Goal: Transaction & Acquisition: Purchase product/service

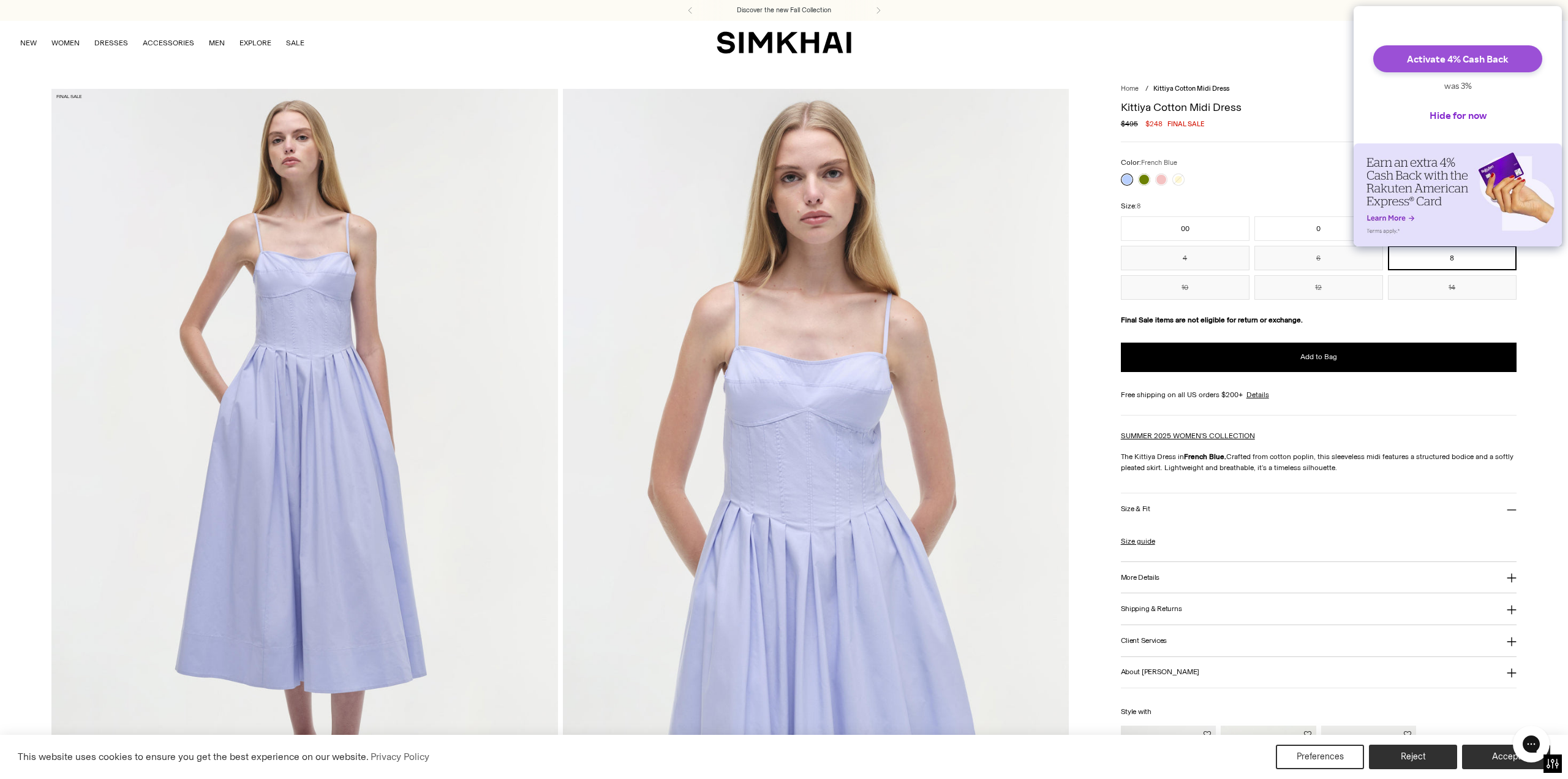
click at [1451, 68] on button "Activate 4% Cash Back" at bounding box center [1457, 58] width 169 height 27
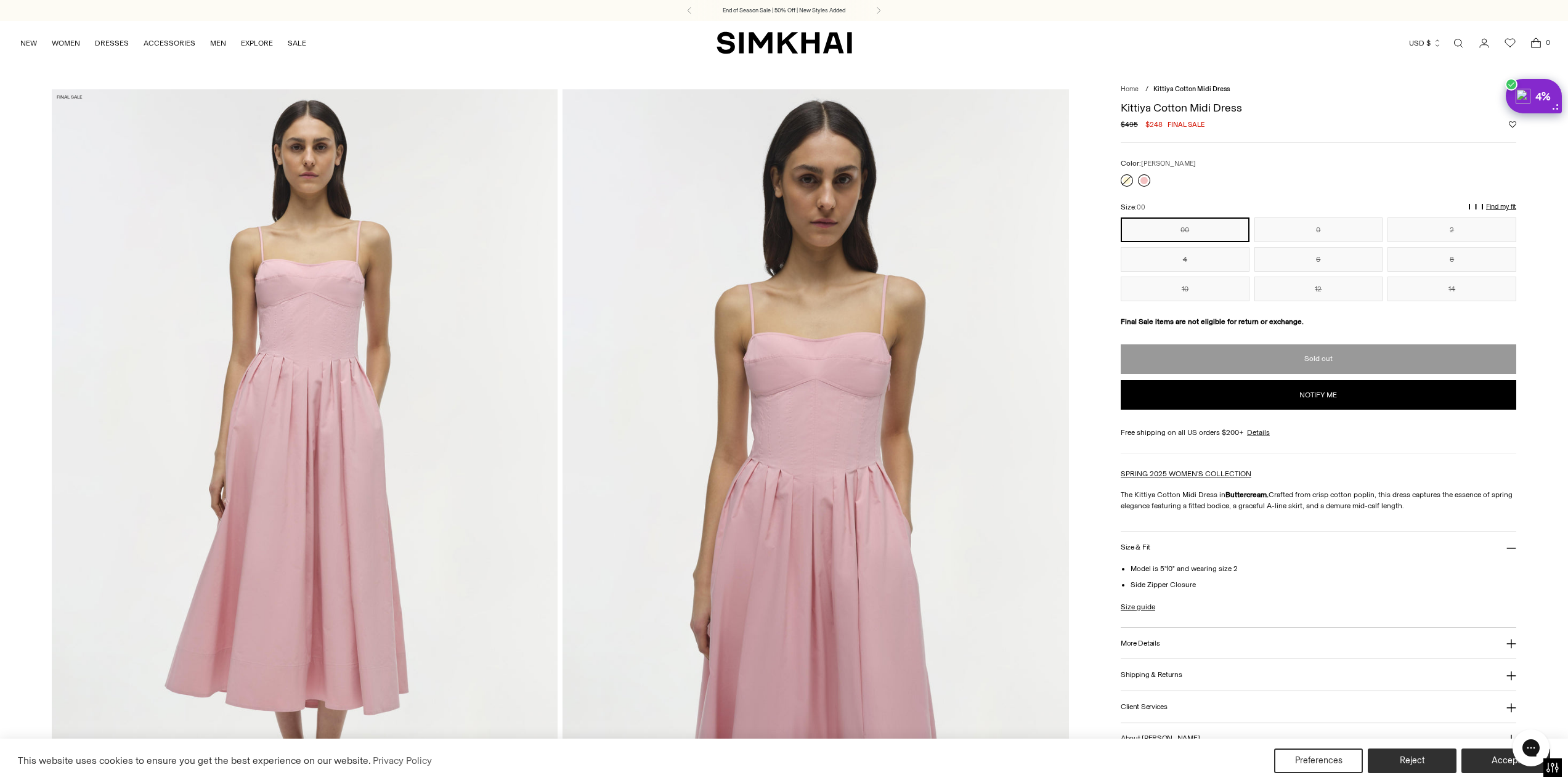
click at [1144, 179] on link at bounding box center [1144, 180] width 12 height 12
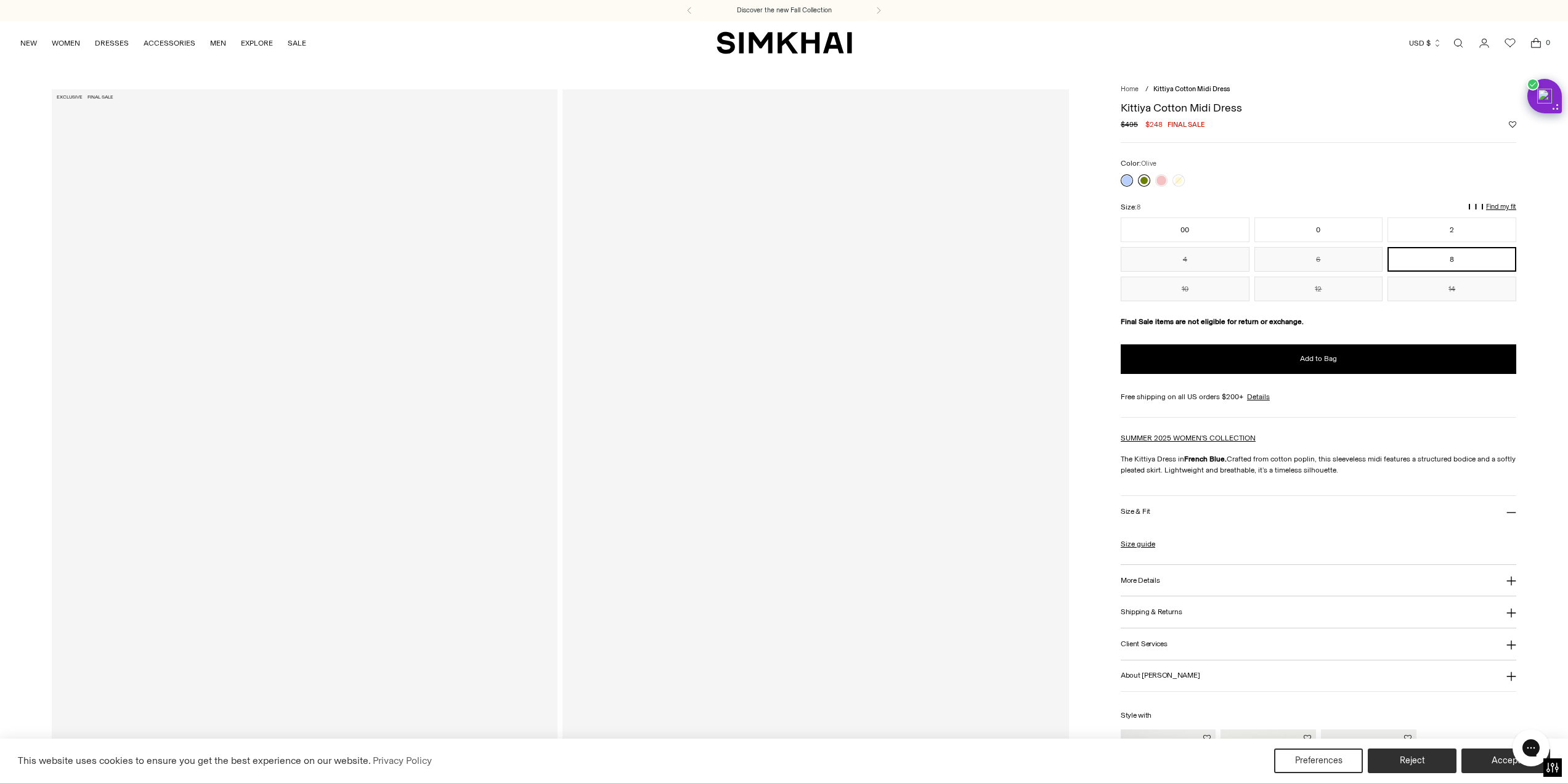
click at [1142, 179] on link at bounding box center [1144, 180] width 12 height 12
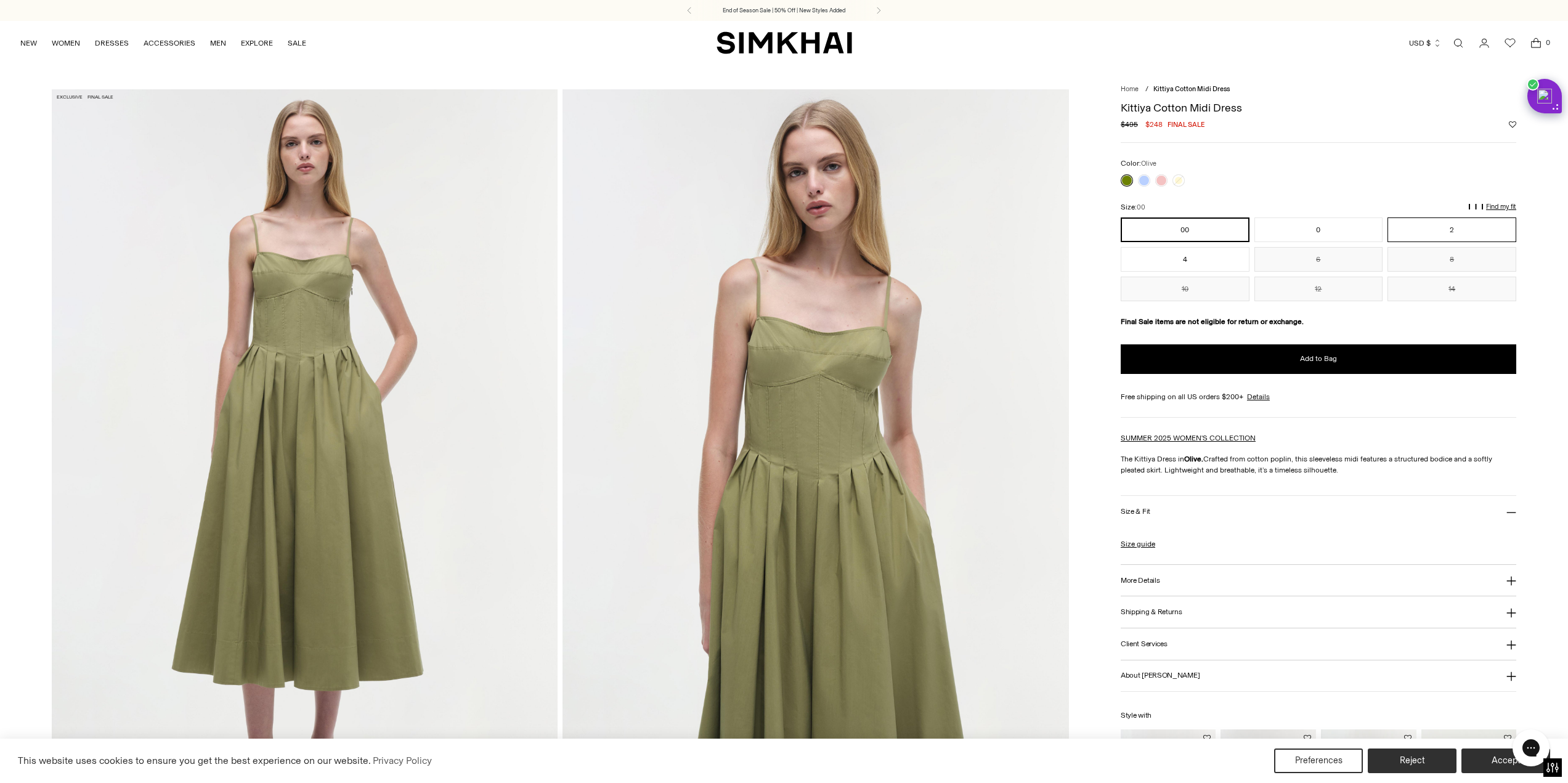
click at [1458, 226] on button "2" at bounding box center [1452, 230] width 129 height 25
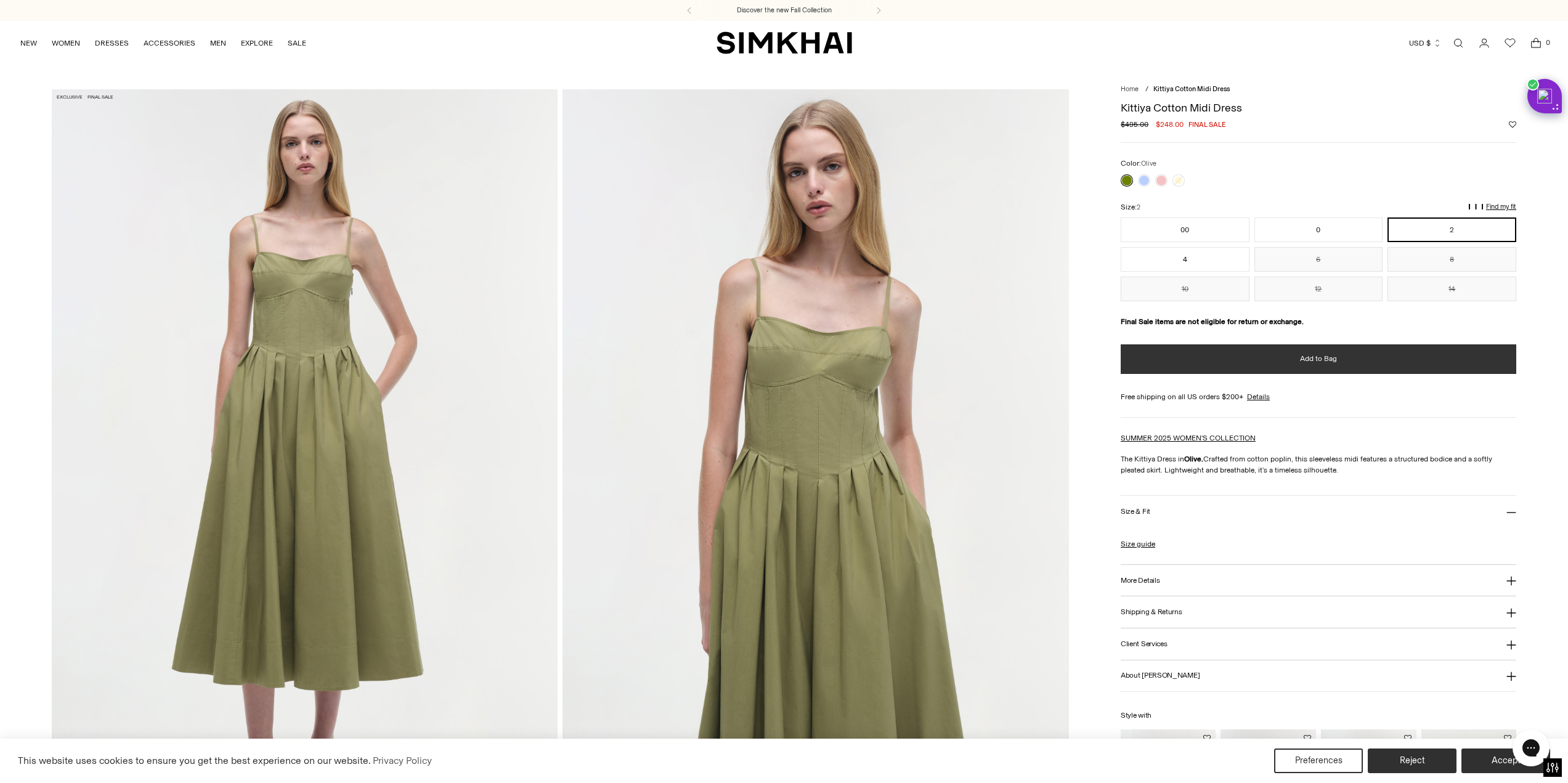
click at [1323, 356] on span "Add to Bag" at bounding box center [1318, 359] width 37 height 10
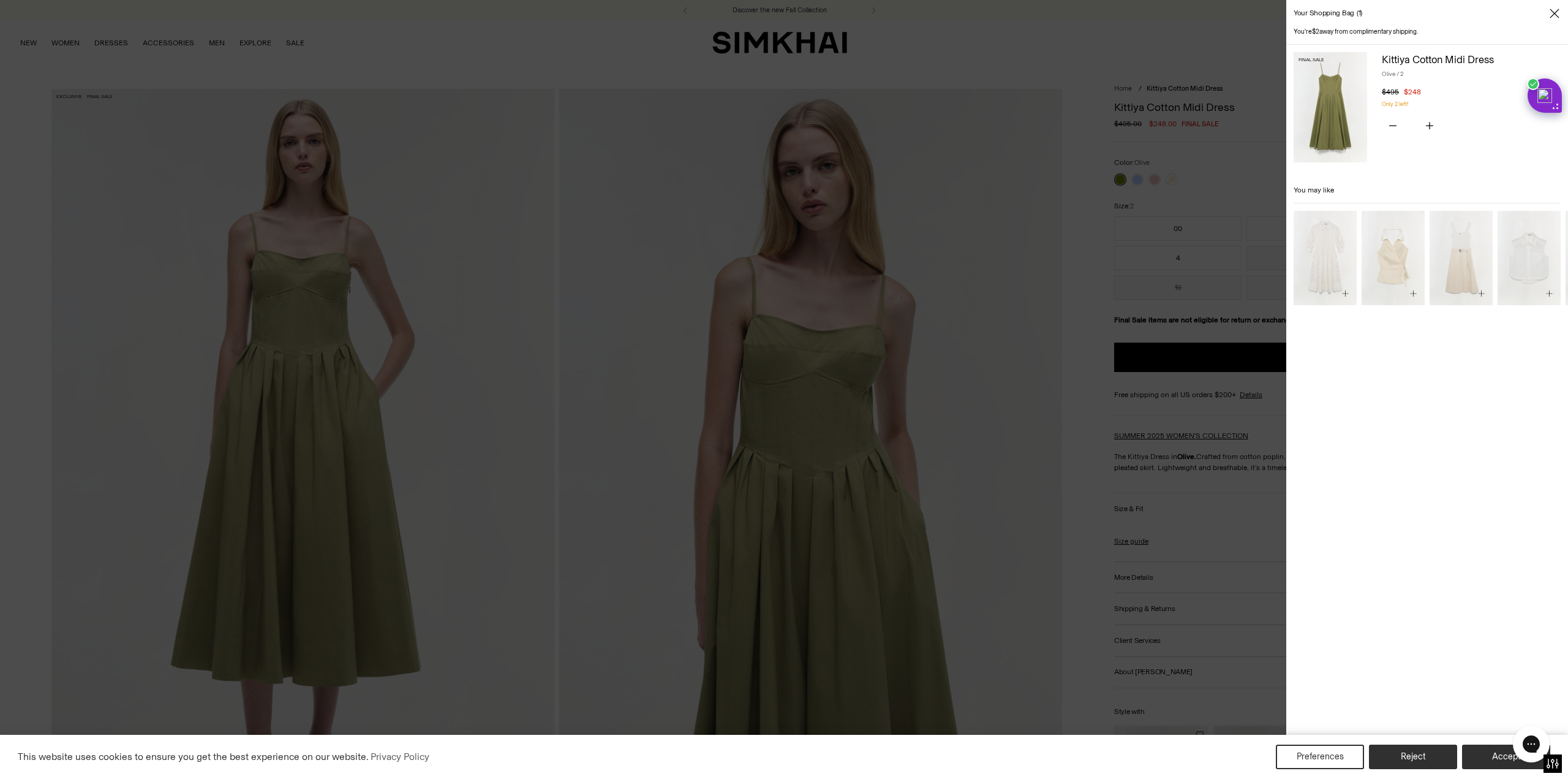
click at [1091, 233] on div at bounding box center [784, 389] width 1568 height 779
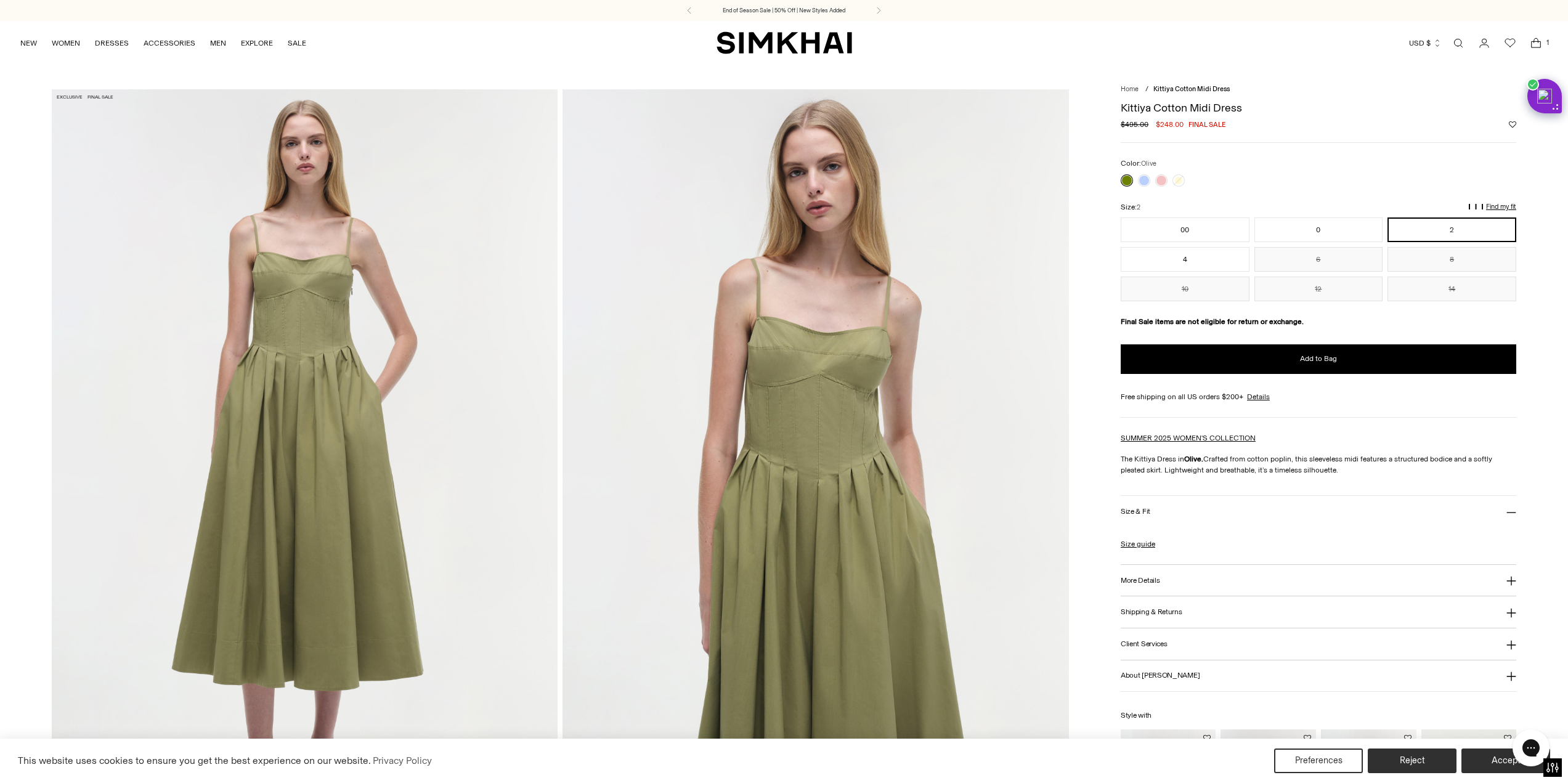
click at [1135, 508] on h3 "Size & Fit" at bounding box center [1136, 511] width 29 height 8
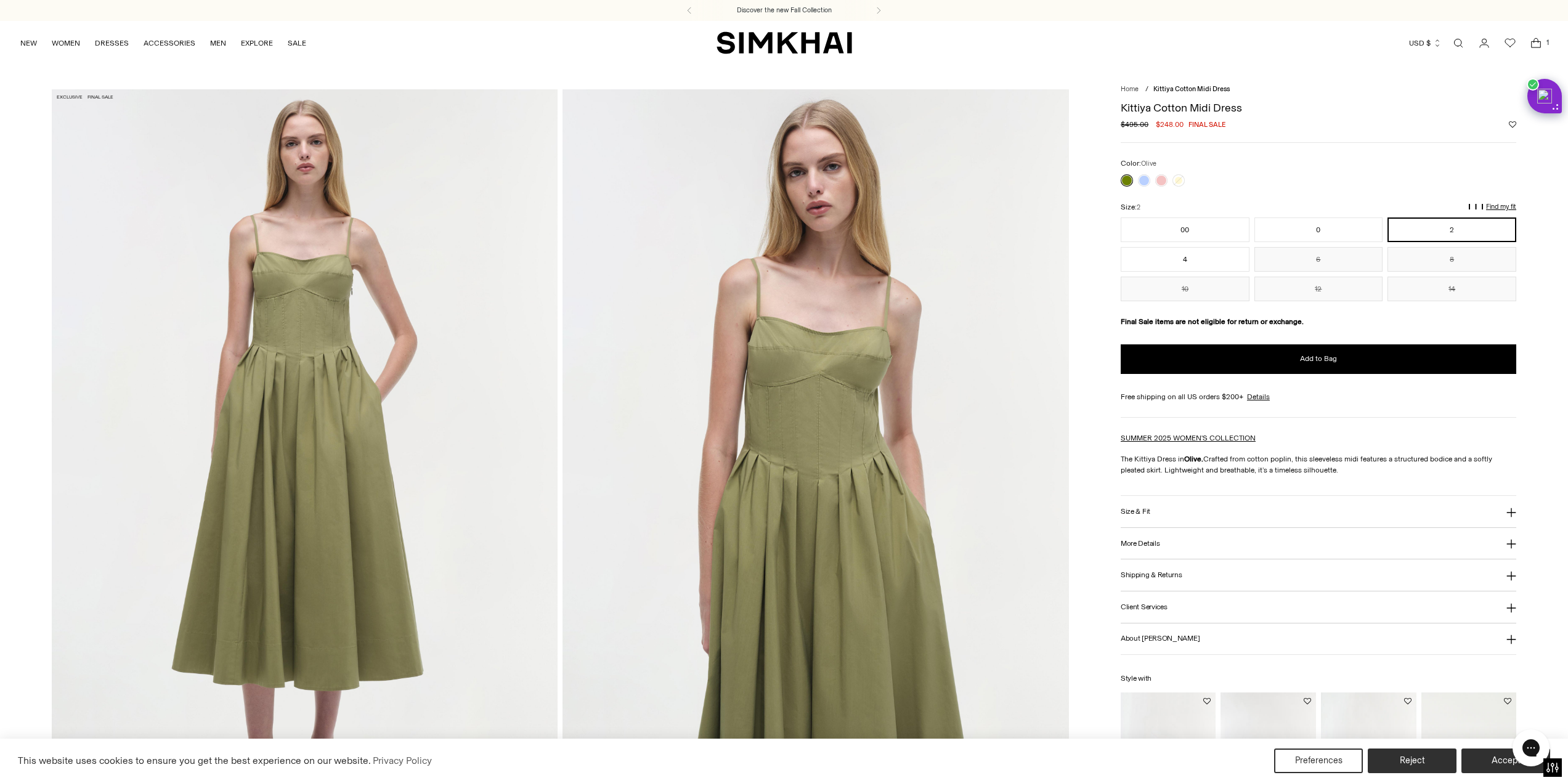
click at [1130, 513] on h3 "Size & Fit" at bounding box center [1136, 511] width 29 height 8
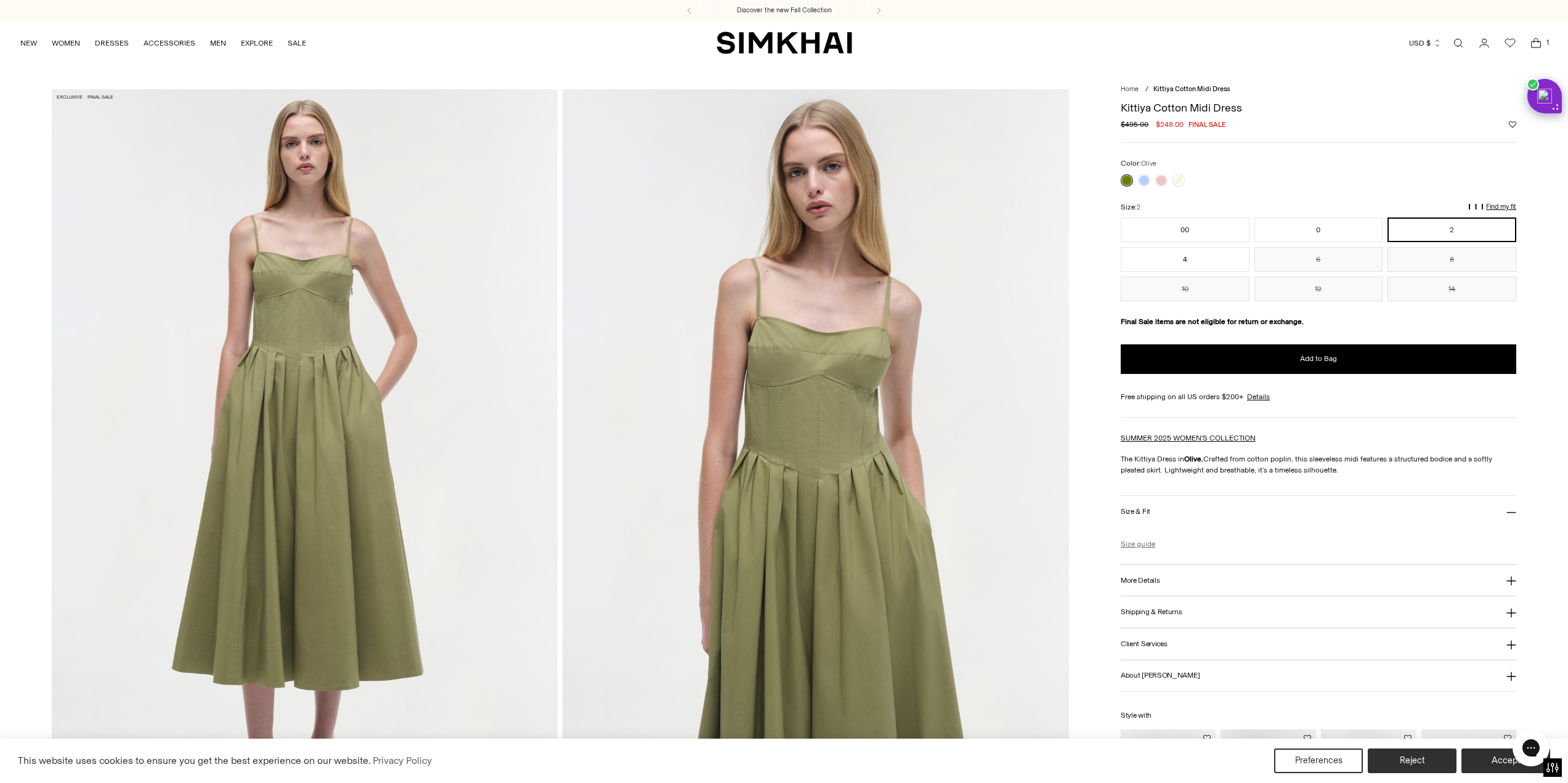
click at [1134, 548] on link "Size guide" at bounding box center [1138, 543] width 34 height 11
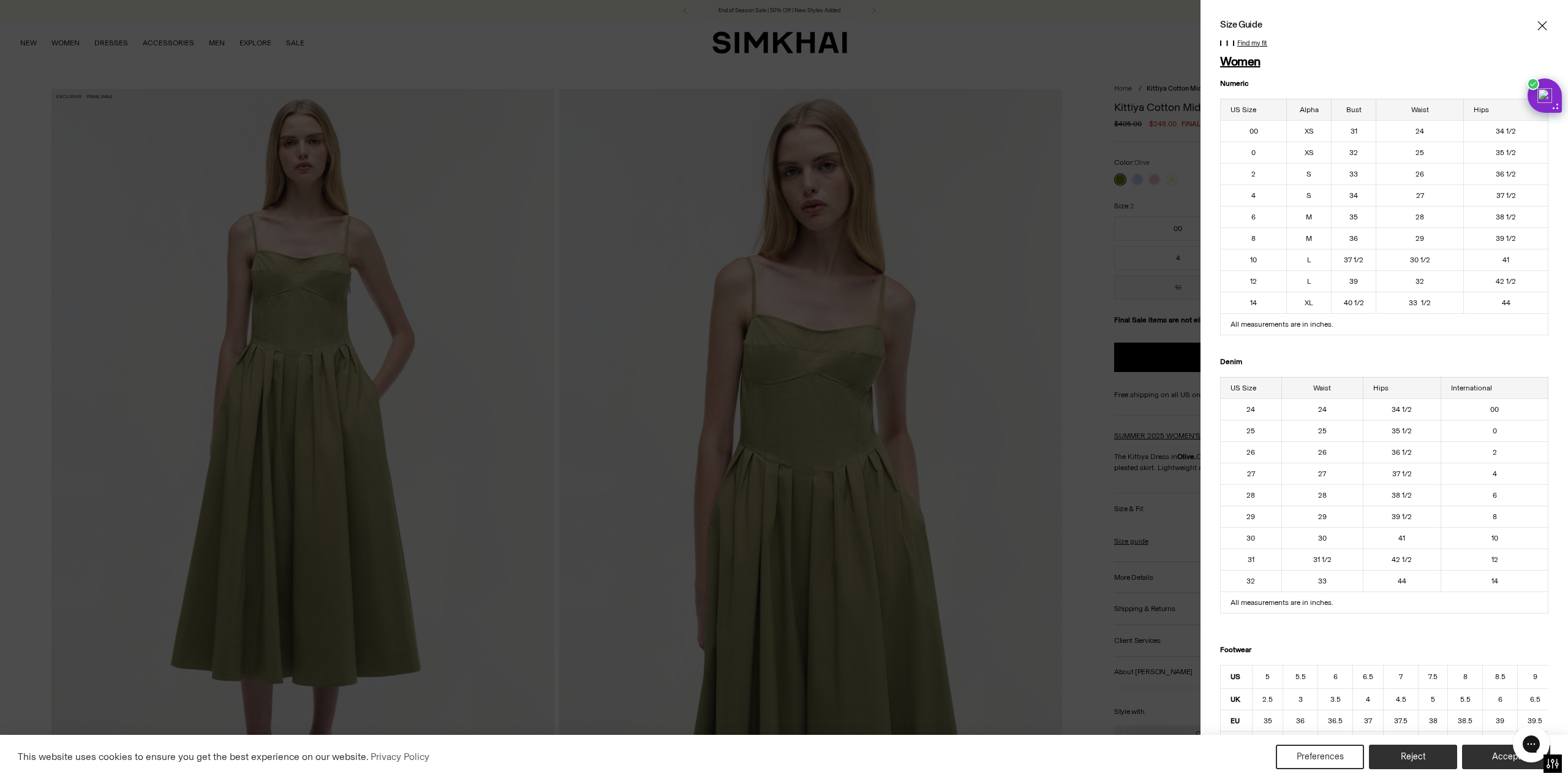
click at [1537, 26] on icon "Close" at bounding box center [1542, 26] width 9 height 12
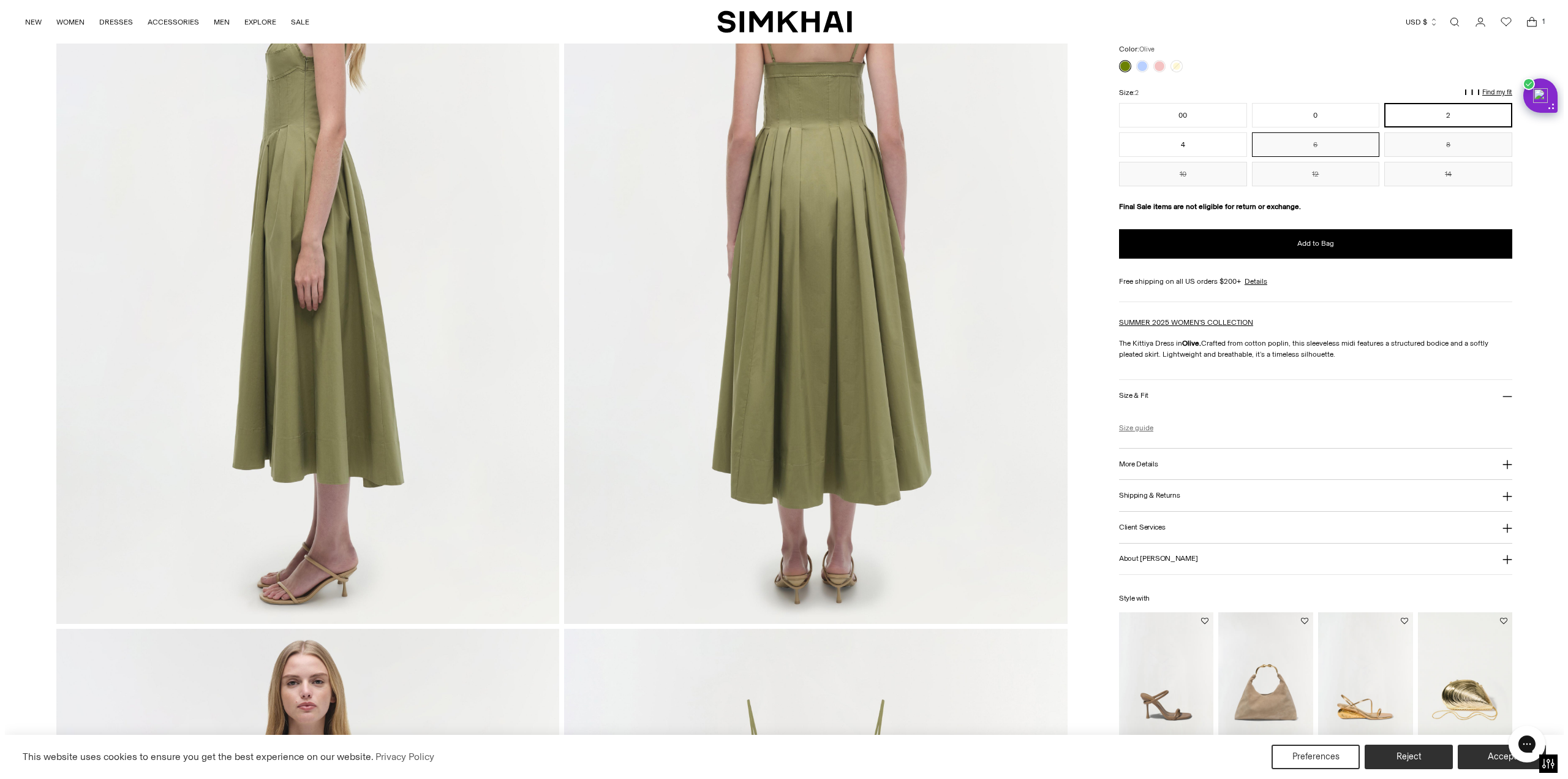
scroll to position [1226, 0]
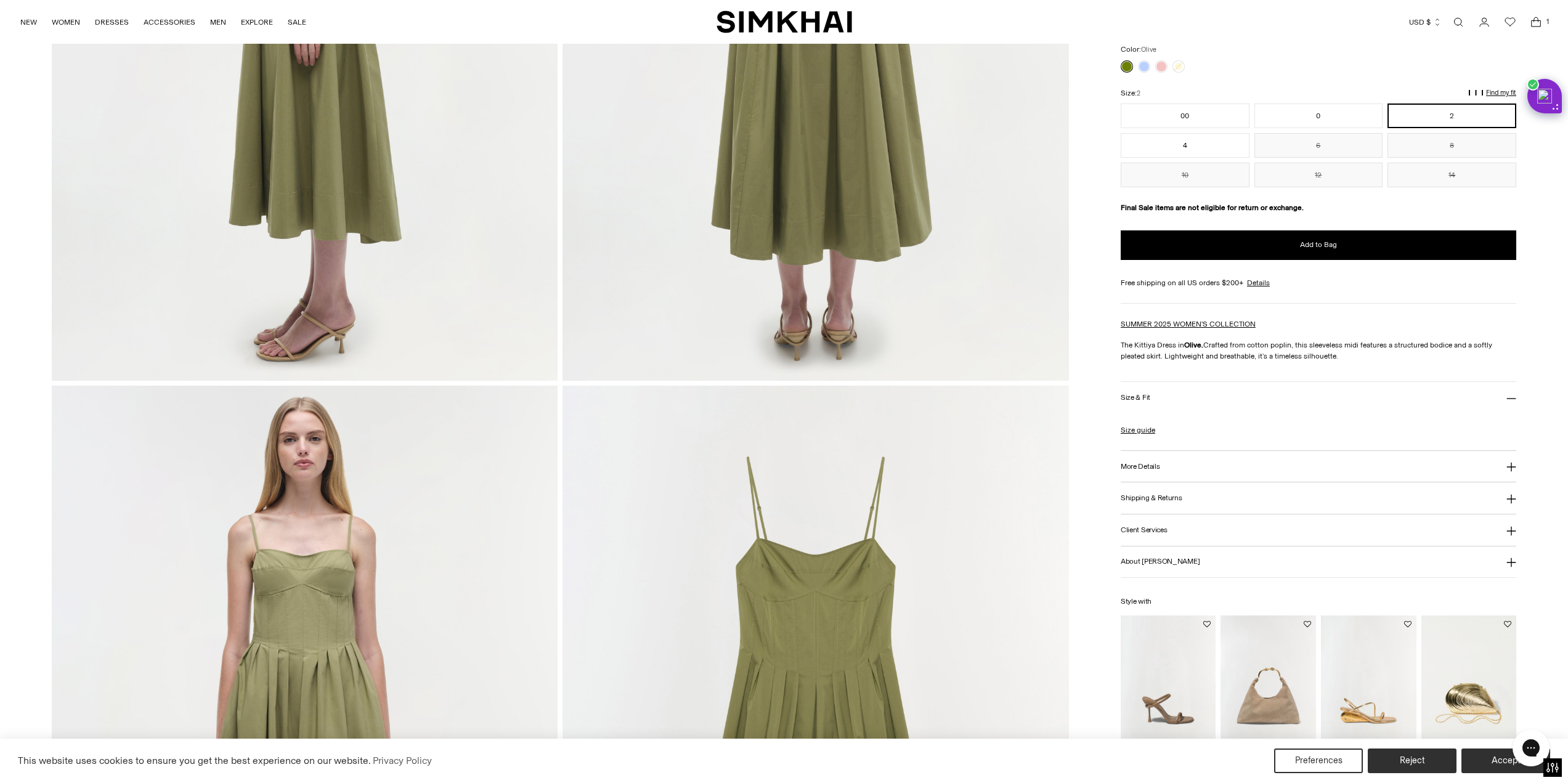
click at [1539, 21] on icon "Open cart modal" at bounding box center [1536, 22] width 18 height 12
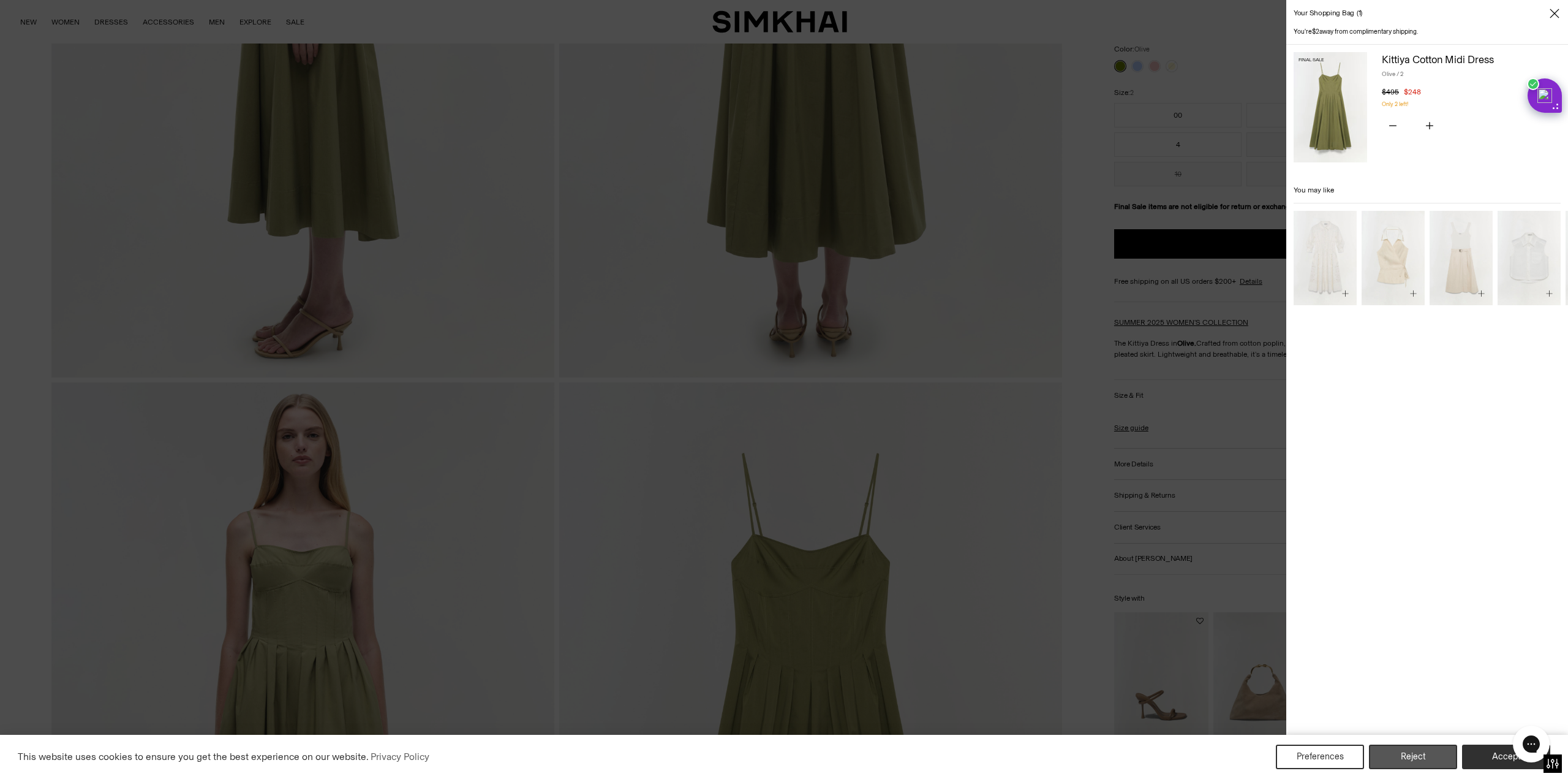
click at [1426, 759] on button "Reject" at bounding box center [1412, 757] width 88 height 25
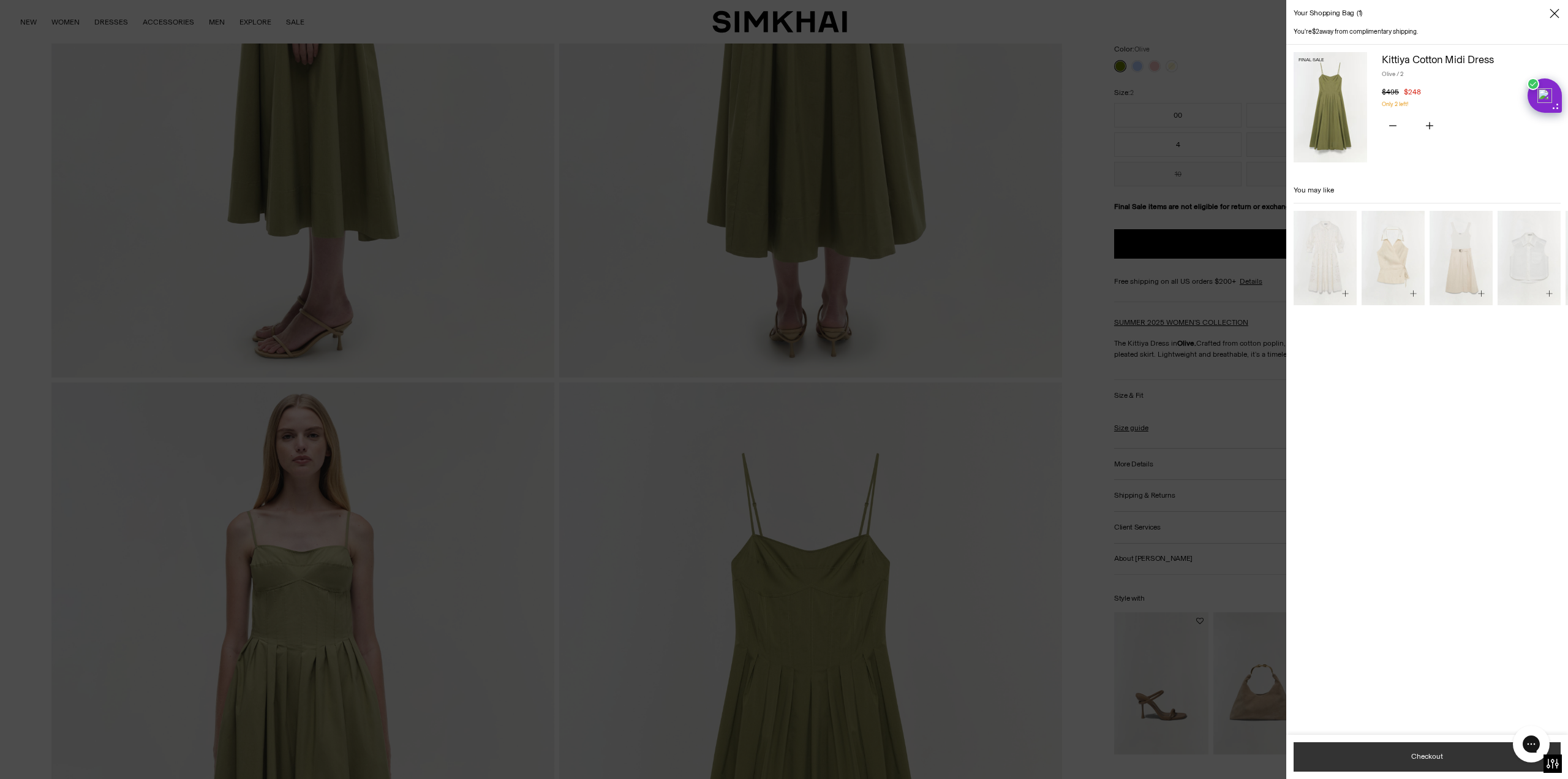
click at [1426, 759] on button "Checkout" at bounding box center [1427, 756] width 267 height 29
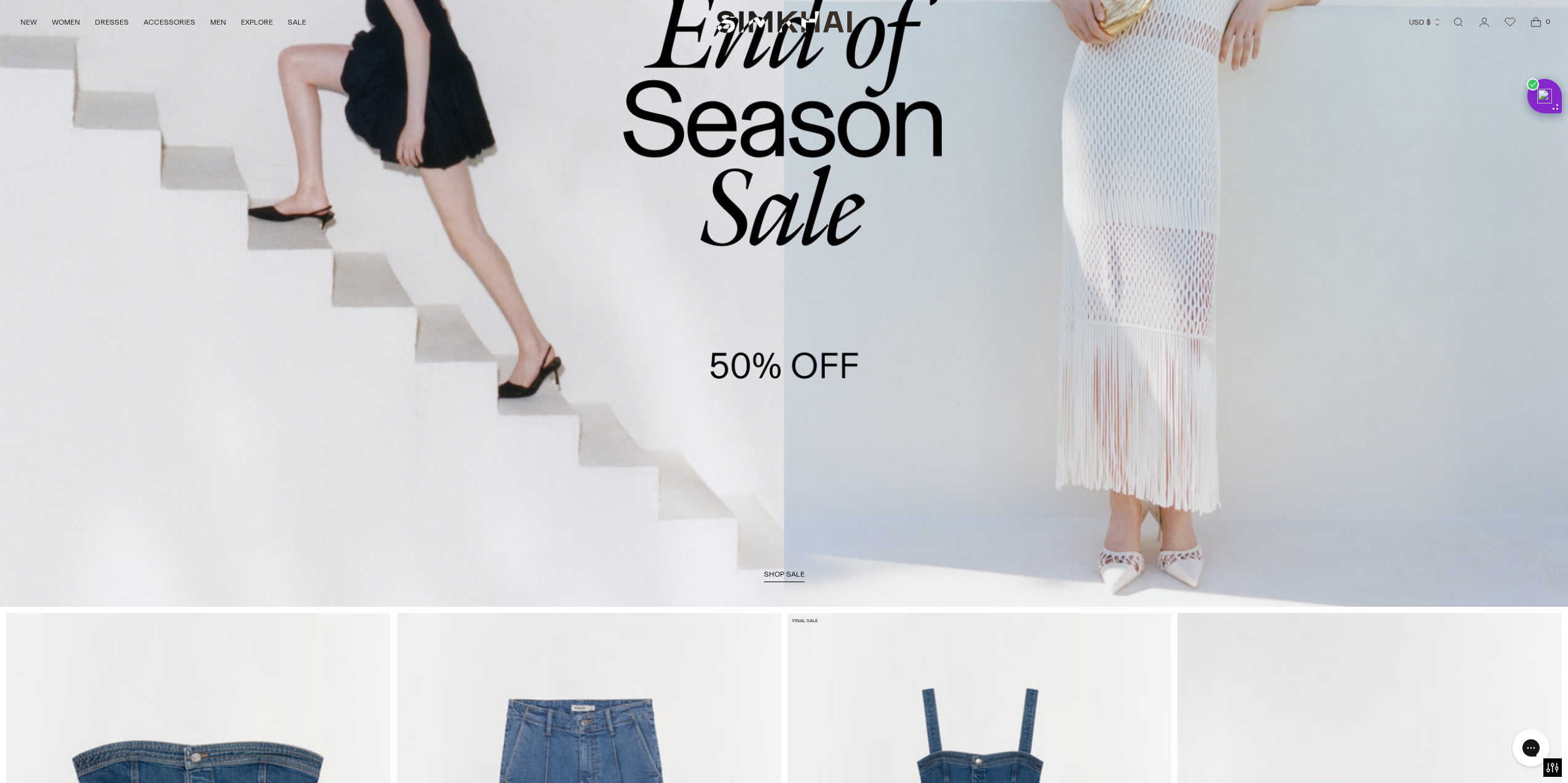
scroll to position [185, 0]
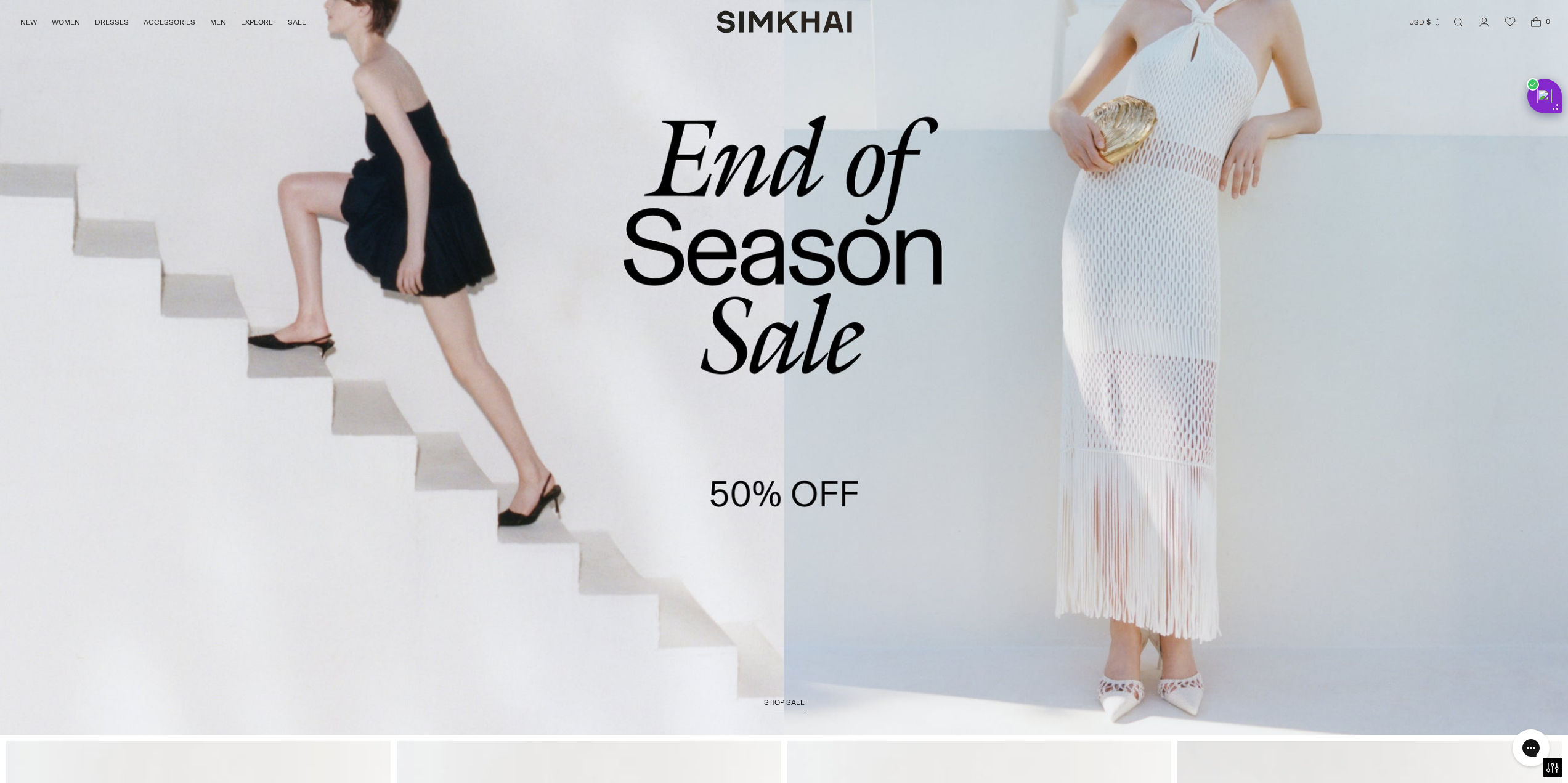
click at [955, 285] on link "/collections/sale" at bounding box center [784, 284] width 1213 height 899
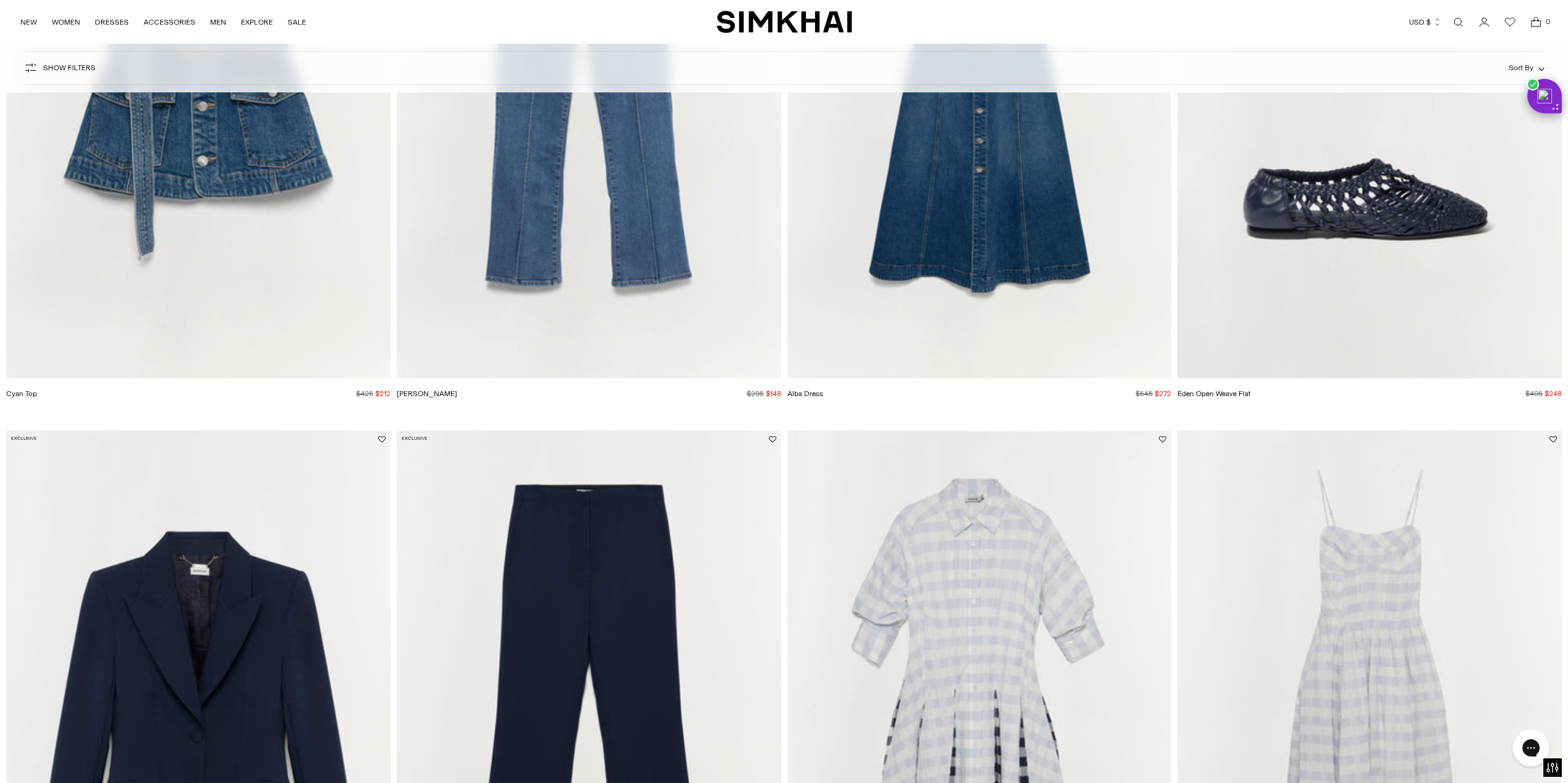
scroll to position [678, 0]
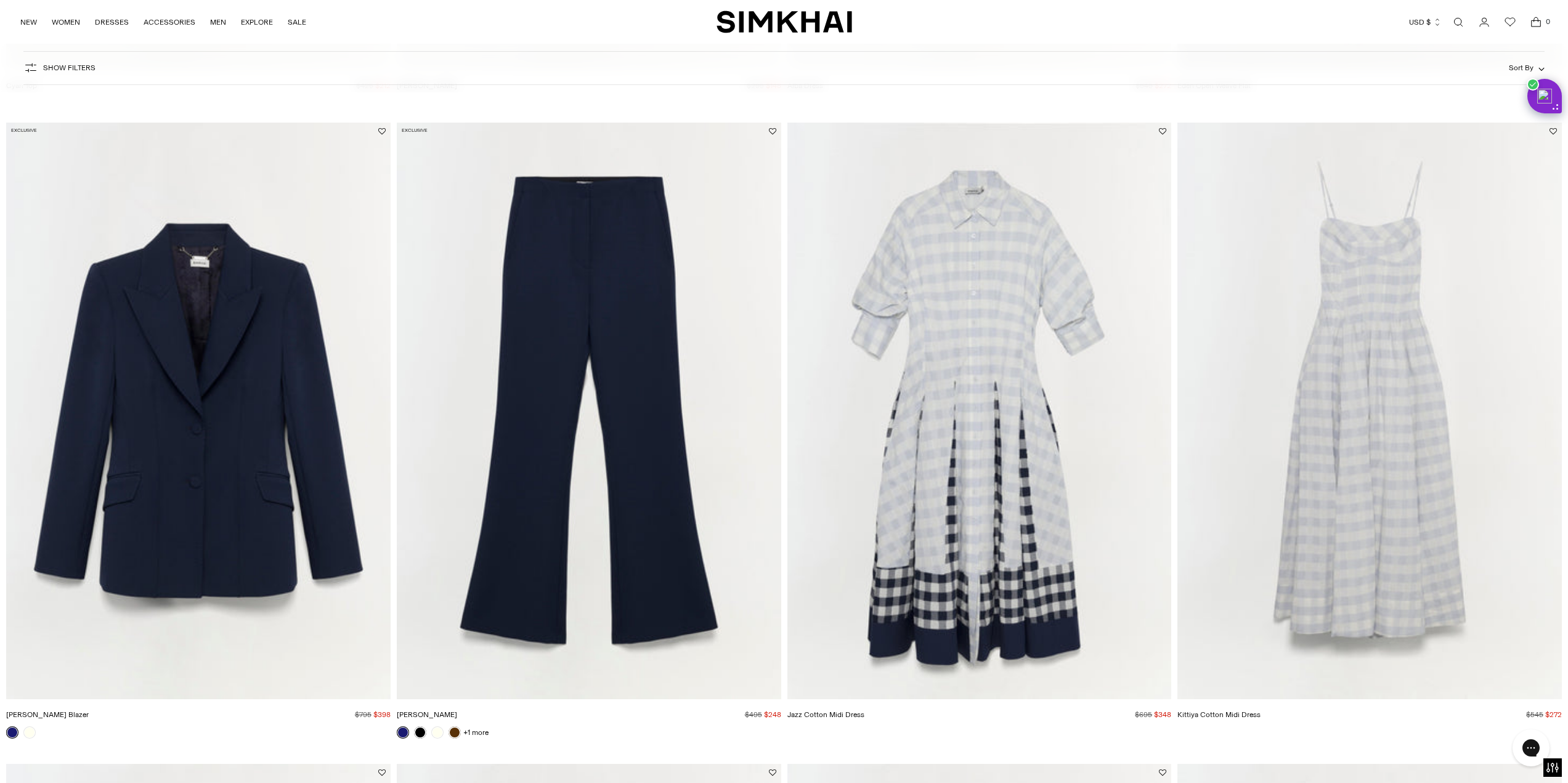
click at [0, 0] on img "Kittiya Cotton Midi Dress" at bounding box center [0, 0] width 0 height 0
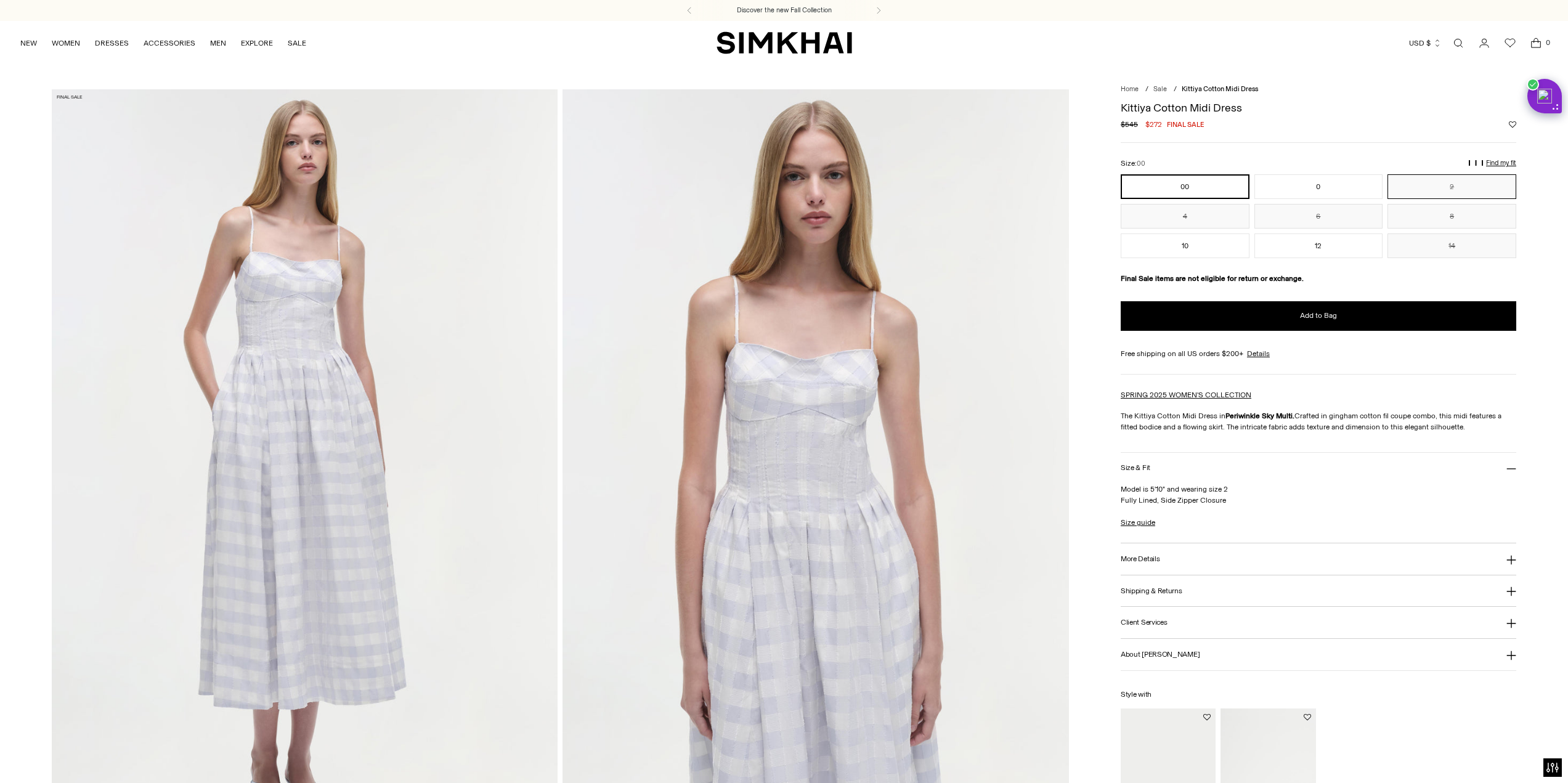
click at [1446, 188] on button "2" at bounding box center [1452, 187] width 129 height 25
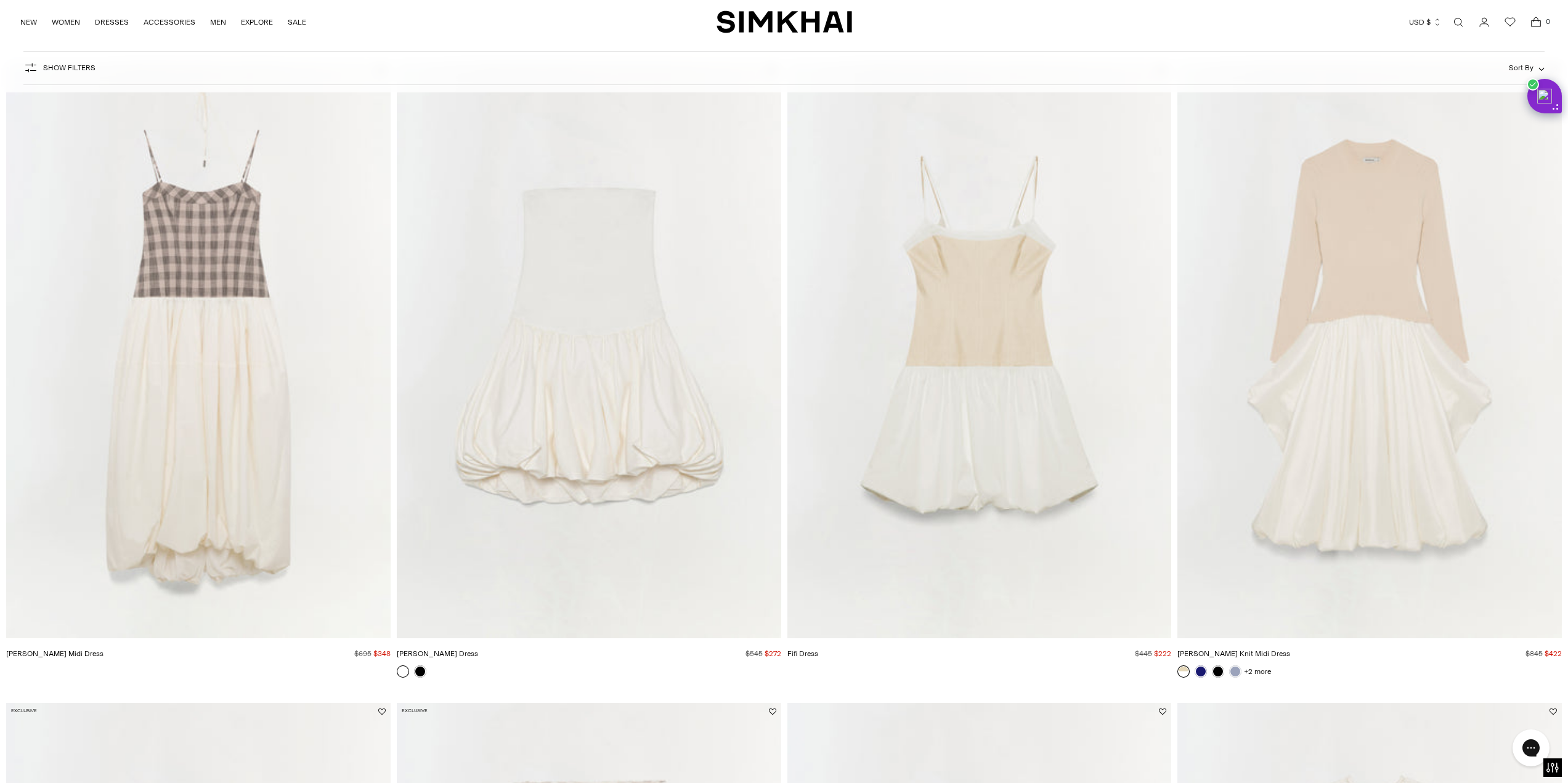
scroll to position [1417, 0]
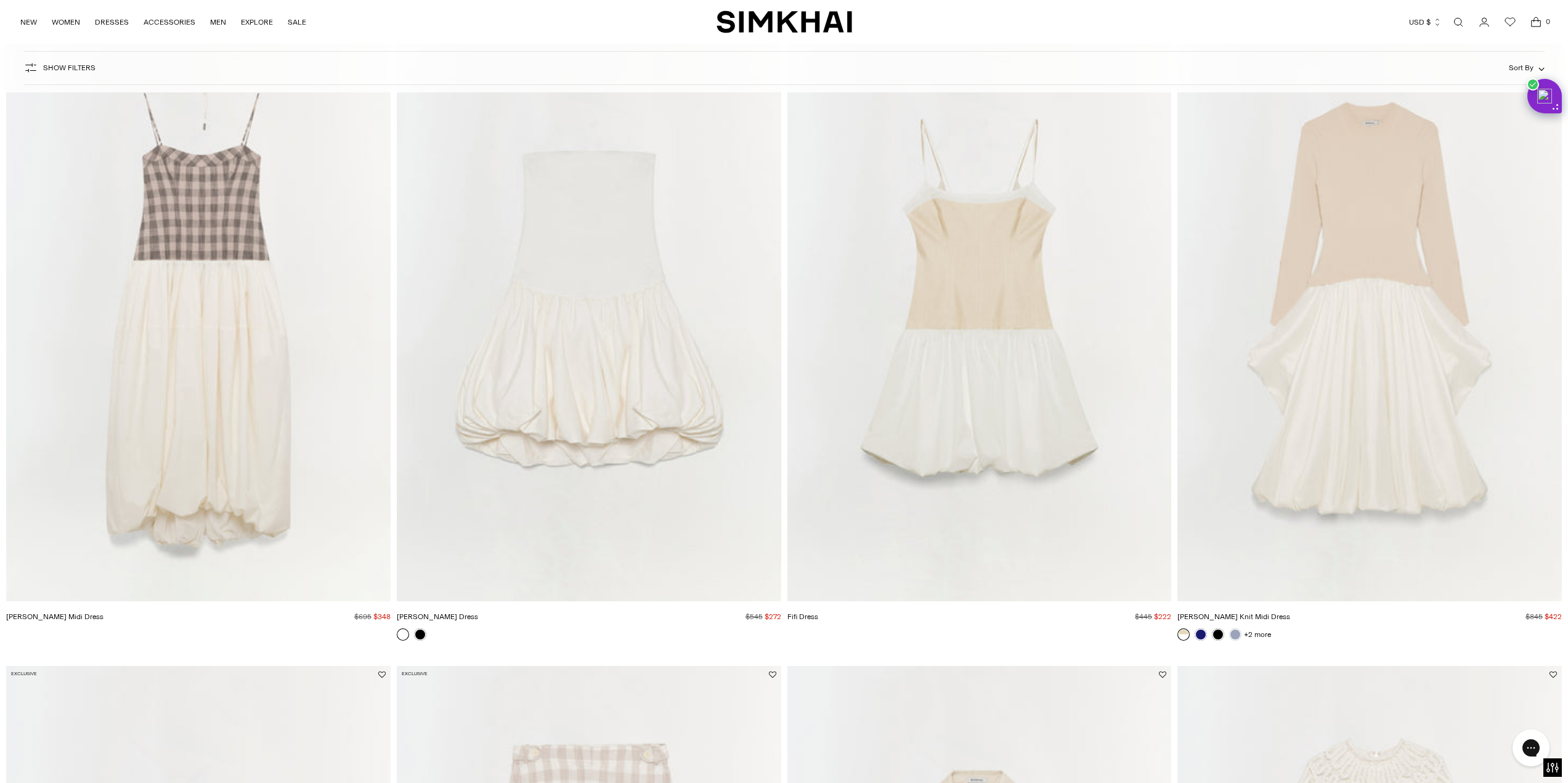
click at [0, 0] on img "Fifi Dress" at bounding box center [0, 0] width 0 height 0
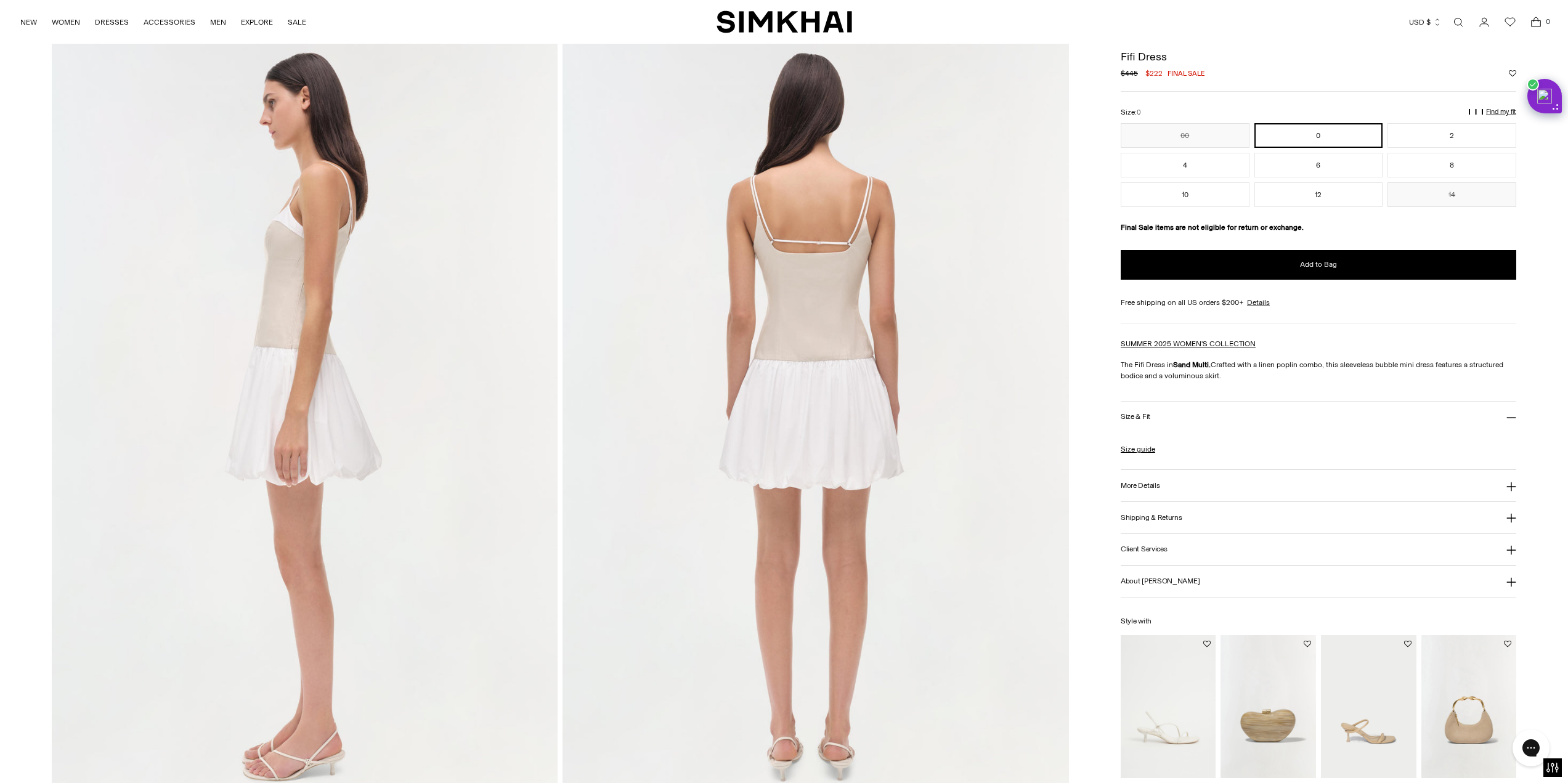
scroll to position [924, 0]
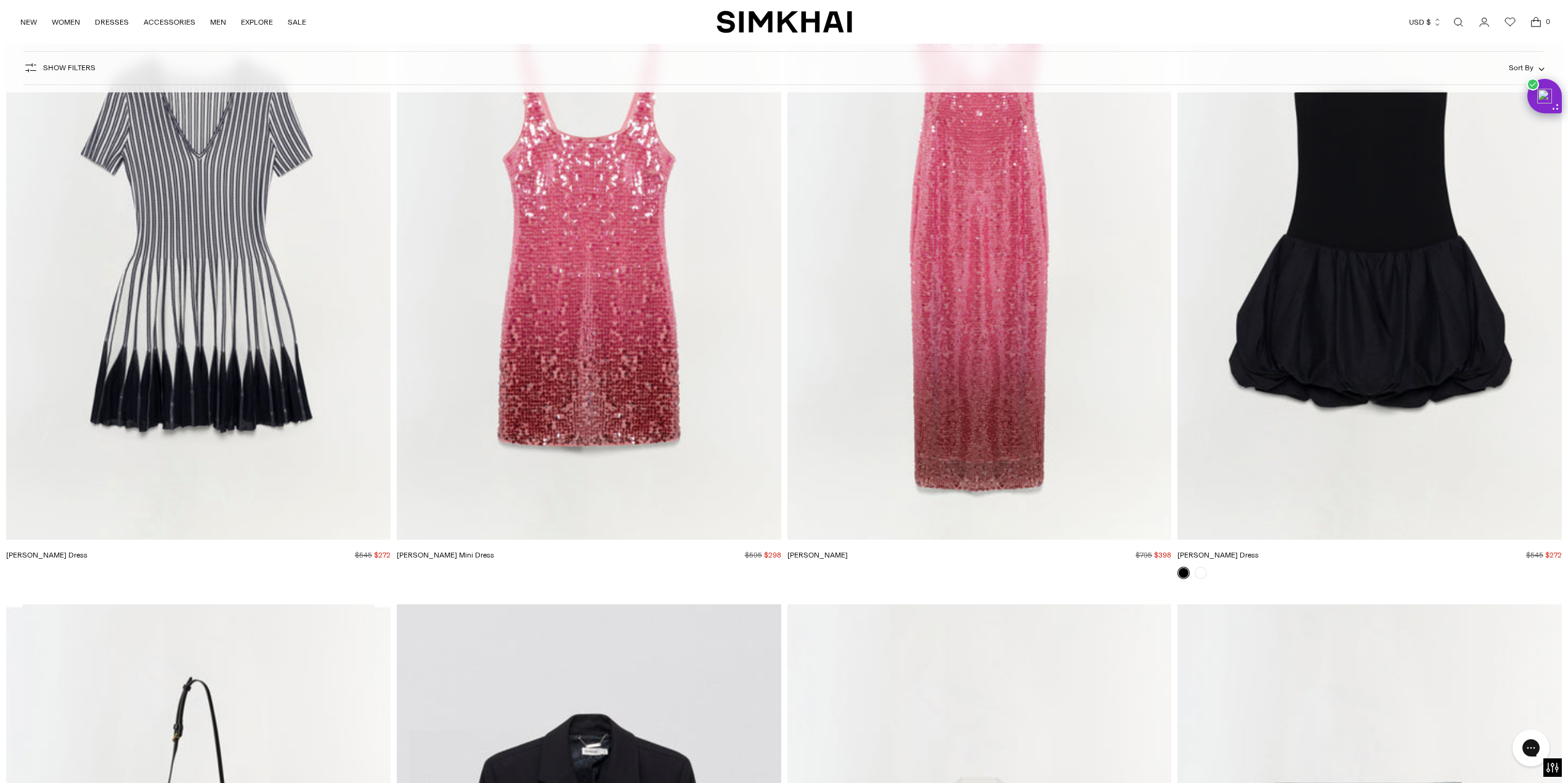
scroll to position [3511, 0]
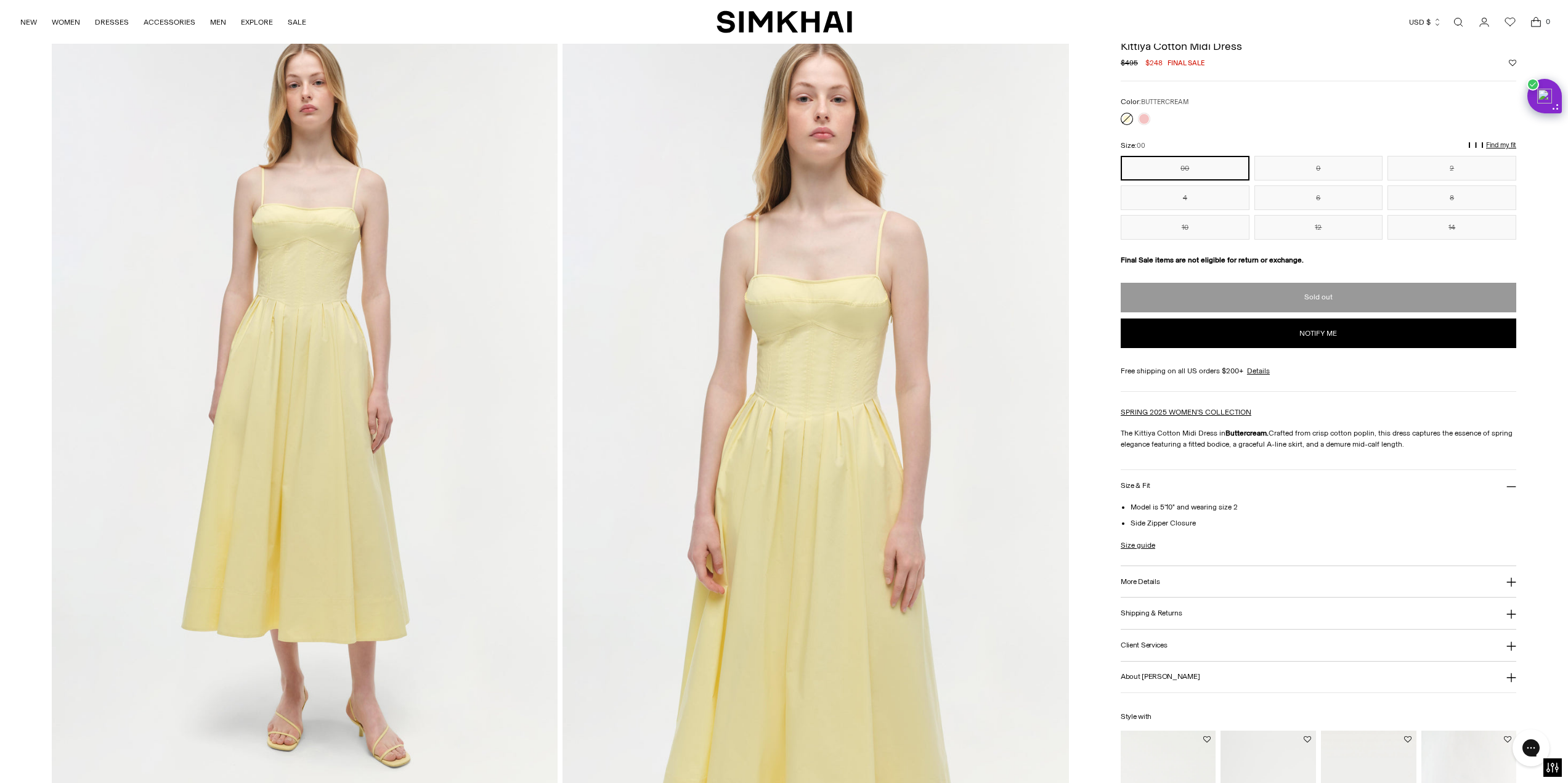
scroll to position [123, 0]
